Goal: Use online tool/utility: Utilize a website feature to perform a specific function

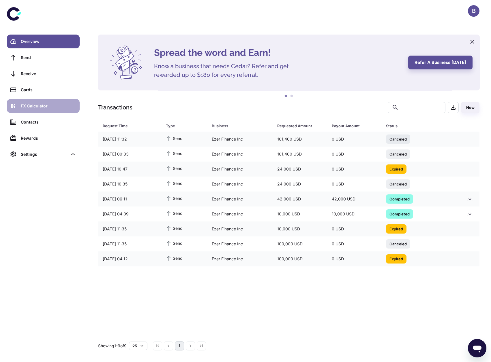
click at [57, 107] on div "FX Calculator" at bounding box center [48, 106] width 55 height 6
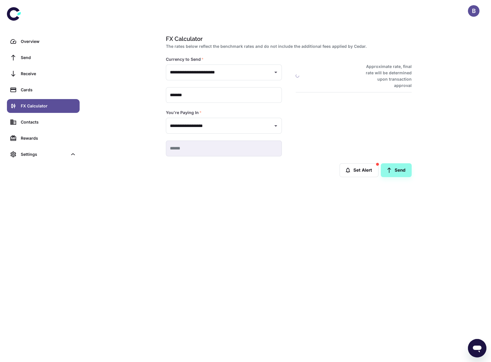
type input "**********"
click at [294, 157] on div "**********" at bounding box center [289, 106] width 260 height 143
type input "**********"
